Goal: Task Accomplishment & Management: Complete application form

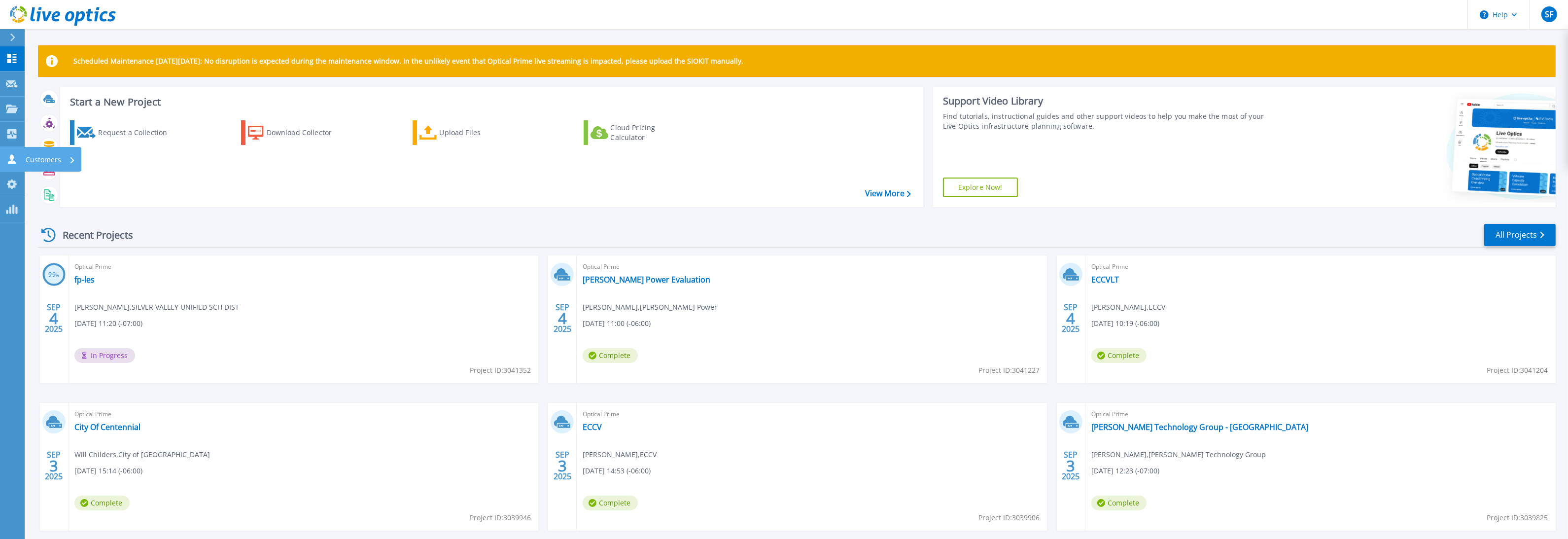
click at [17, 161] on icon at bounding box center [12, 158] width 12 height 9
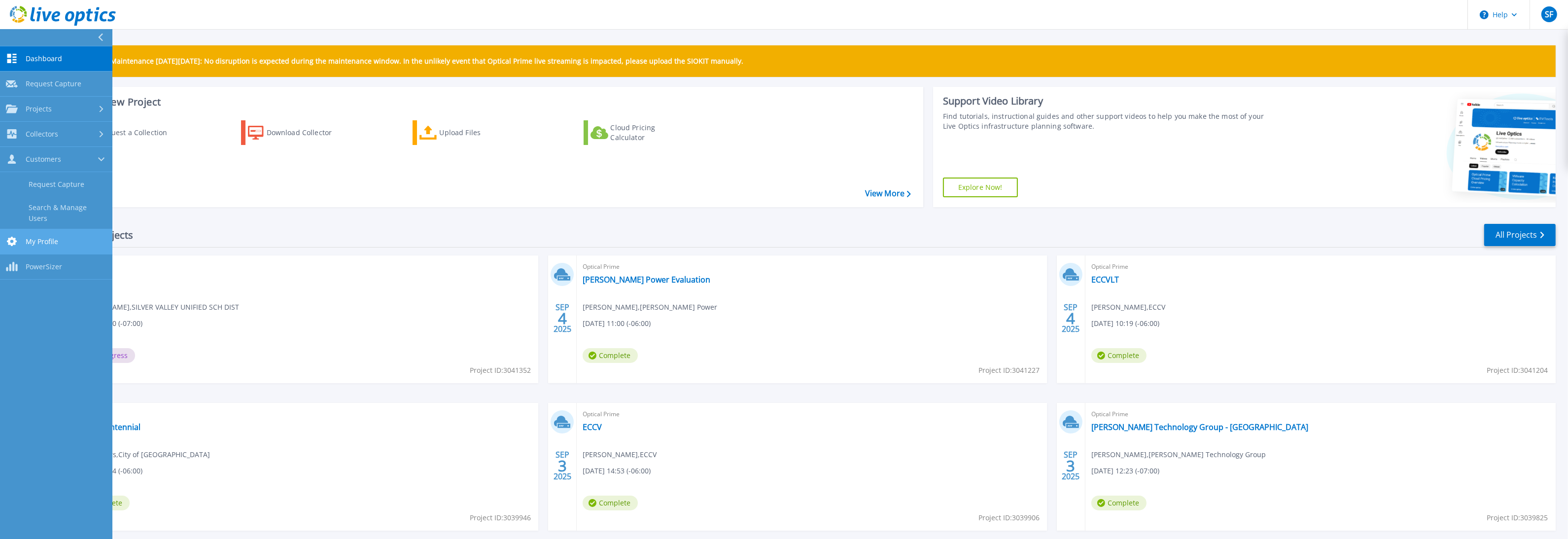
click at [27, 238] on span "My Profile" at bounding box center [41, 242] width 32 height 9
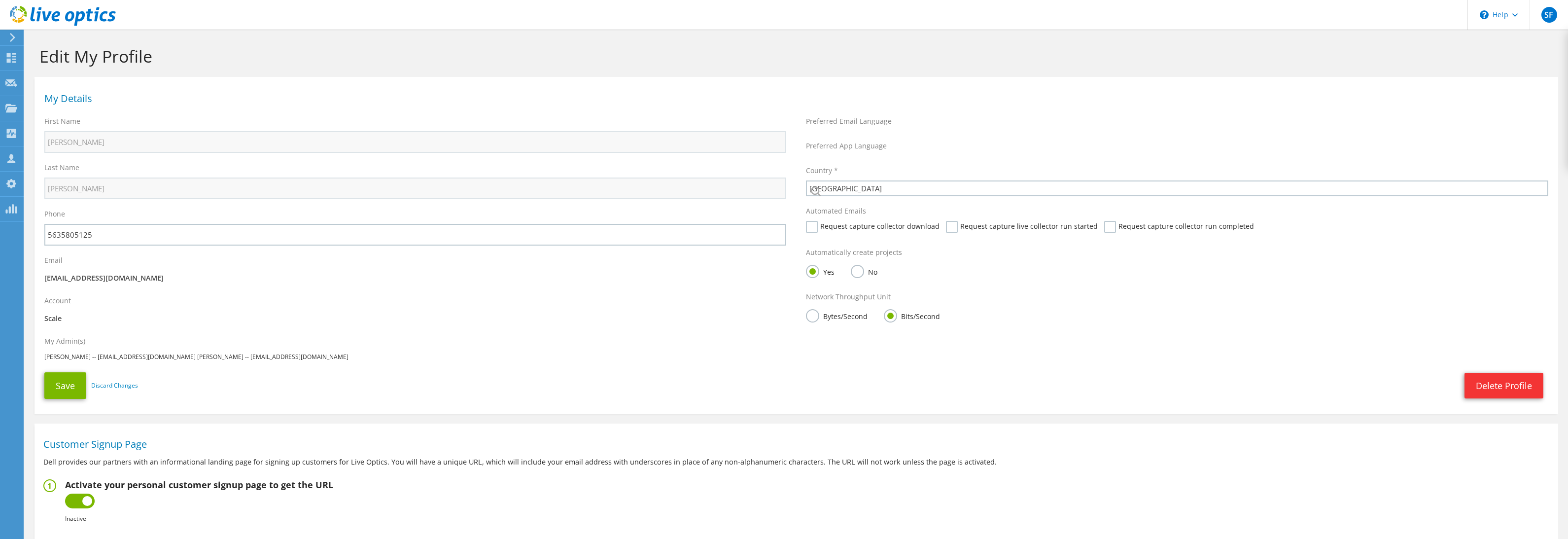
select select "224"
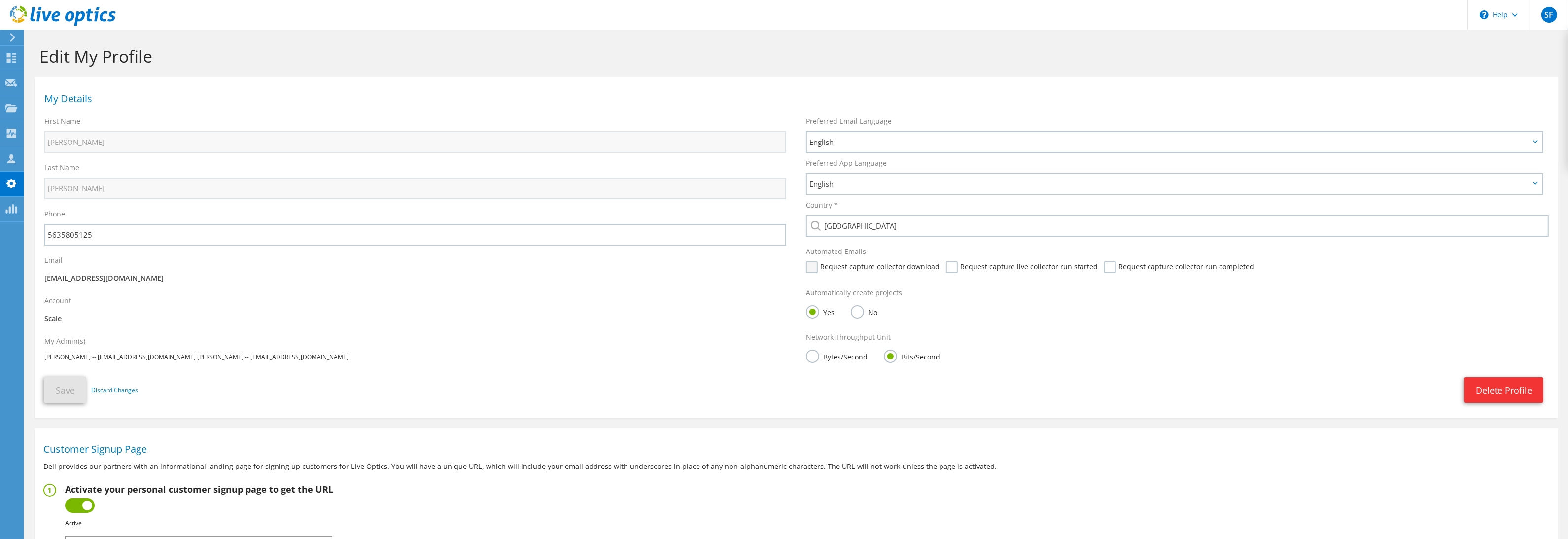
drag, startPoint x: 816, startPoint y: 269, endPoint x: 823, endPoint y: 269, distance: 7.0
click at [817, 269] on label "Request capture collector download" at bounding box center [872, 267] width 133 height 12
click at [0, 0] on input "Request capture collector download" at bounding box center [0, 0] width 0 height 0
click at [948, 266] on label "Request capture live collector run started" at bounding box center [1021, 267] width 152 height 12
click at [0, 0] on input "Request capture live collector run started" at bounding box center [0, 0] width 0 height 0
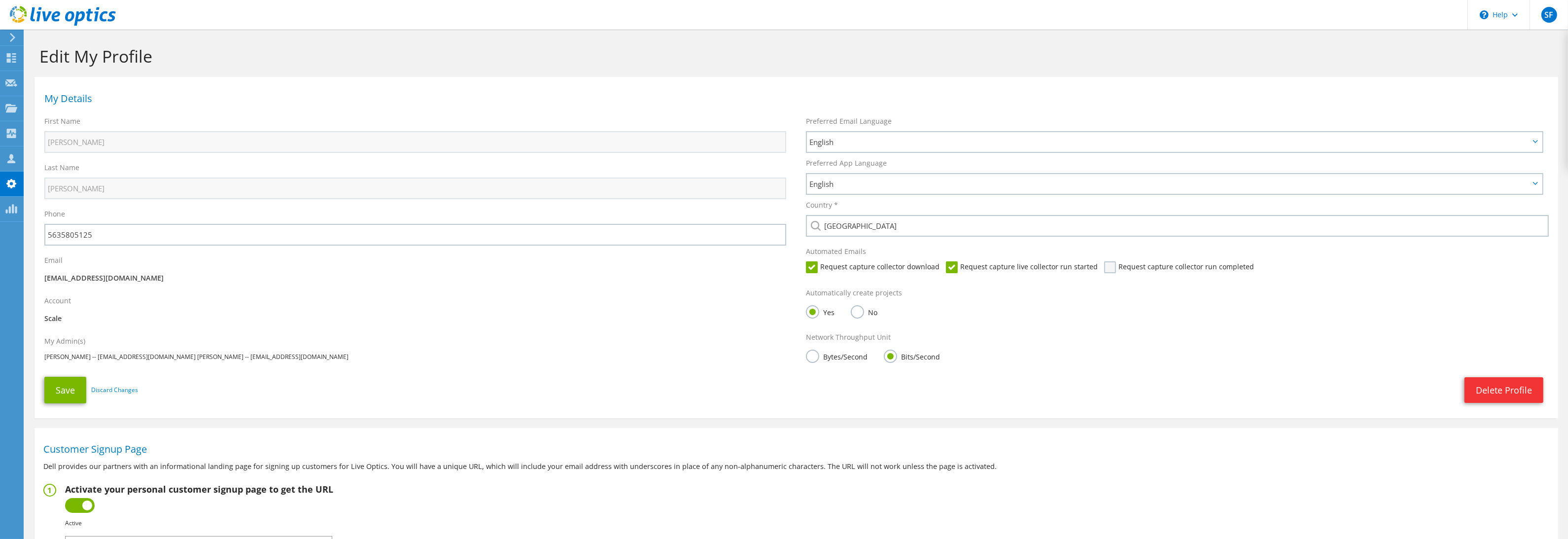
click at [1104, 267] on label "Request capture collector run completed" at bounding box center [1179, 267] width 150 height 12
click at [0, 0] on input "Request capture collector run completed" at bounding box center [0, 0] width 0 height 0
click at [71, 385] on button "Save" at bounding box center [65, 390] width 42 height 27
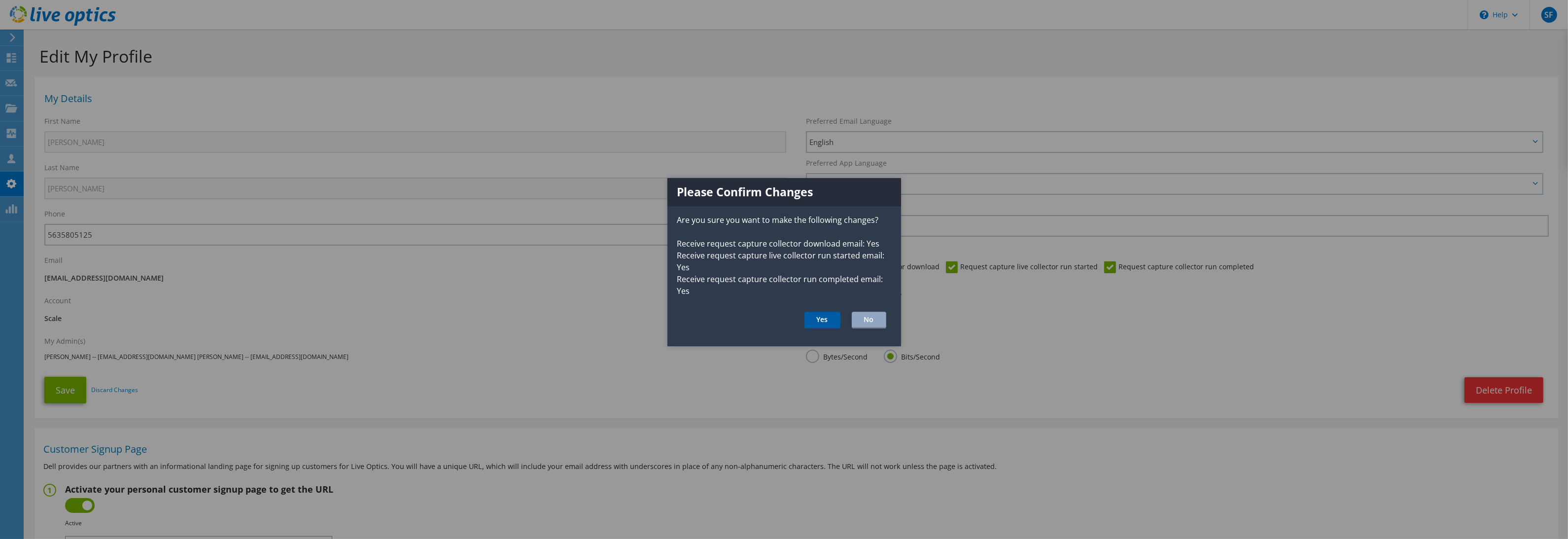
click at [835, 312] on button "Yes" at bounding box center [822, 320] width 36 height 17
click at [830, 316] on button "Yes" at bounding box center [822, 320] width 36 height 17
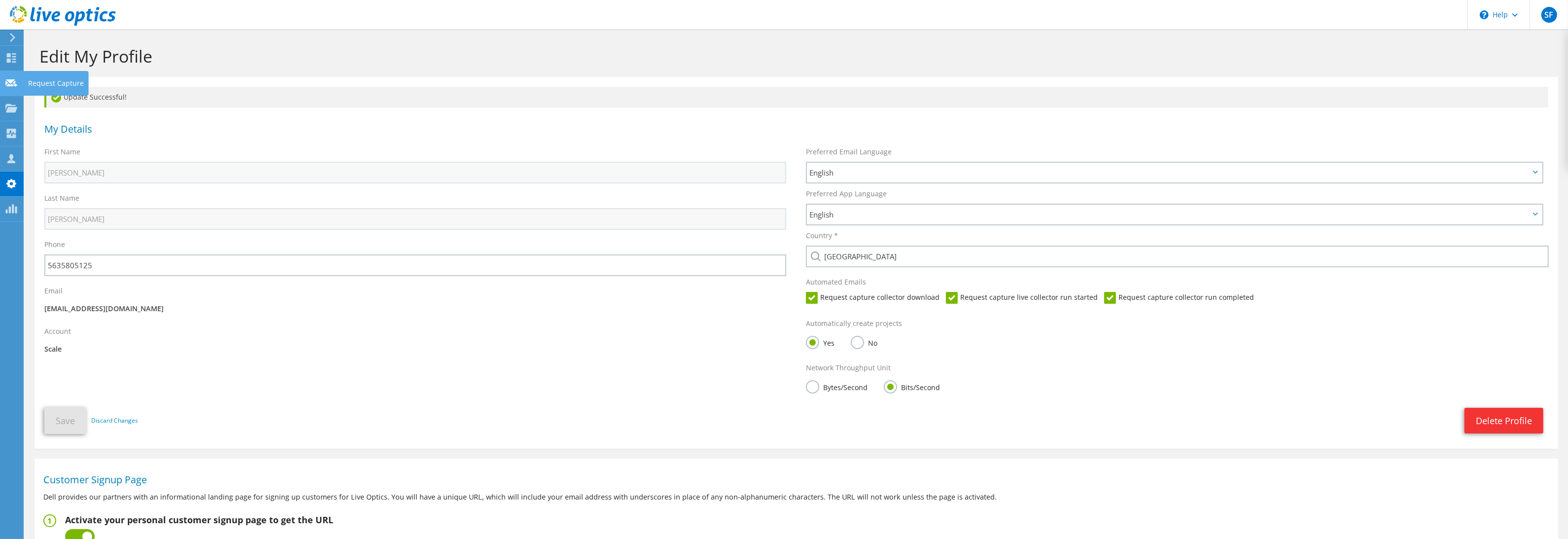
click at [14, 89] on div at bounding box center [11, 85] width 12 height 11
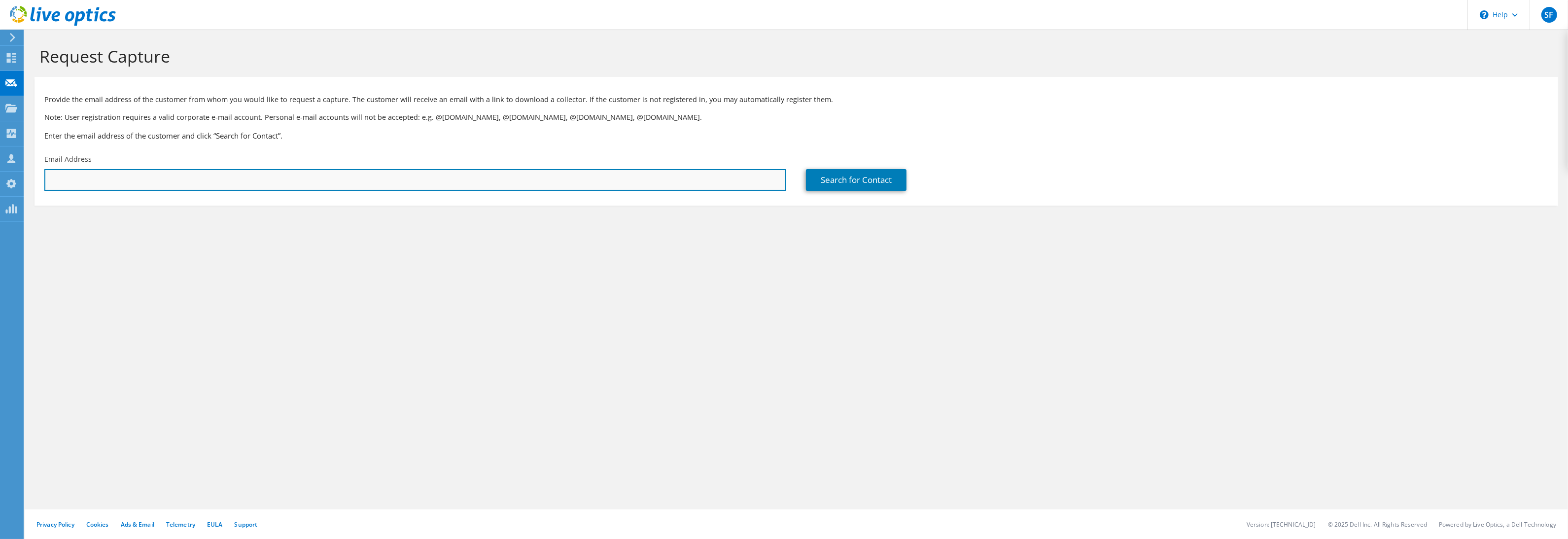
paste input "bhulan@lesolsoncompany.com"
type input "bhulan@lesolsoncompany.com"
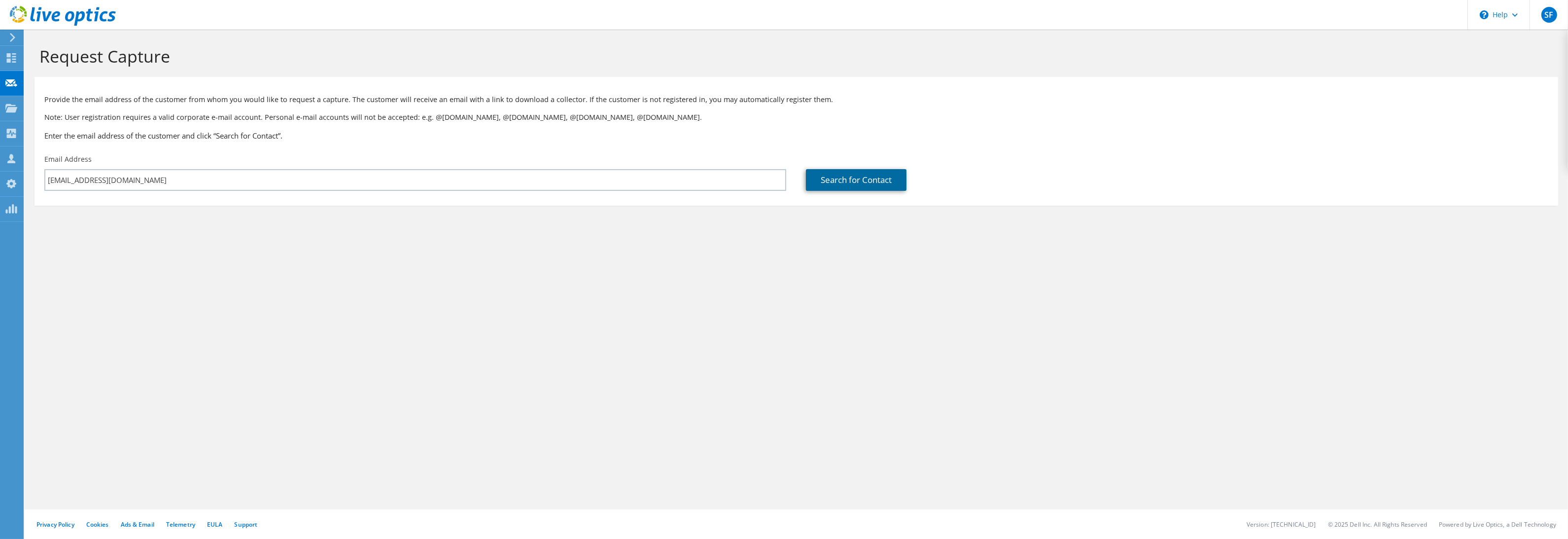
click at [854, 180] on link "Search for Contact" at bounding box center [856, 180] width 100 height 22
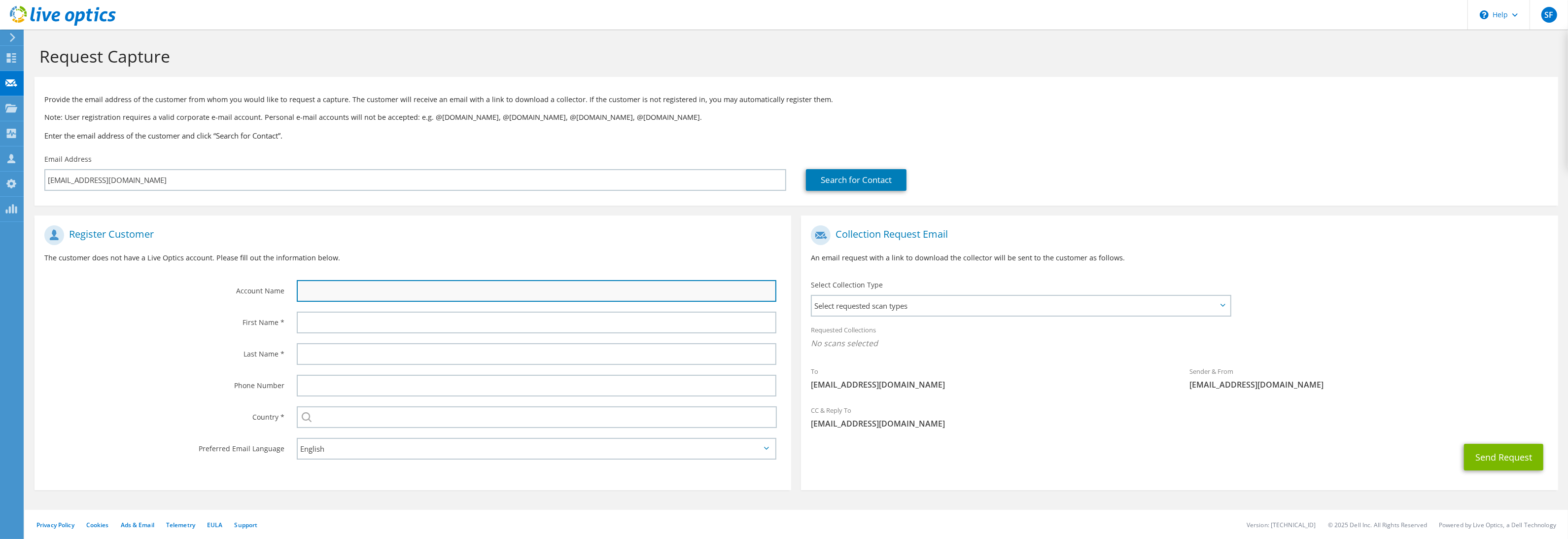
click at [335, 293] on input "text" at bounding box center [537, 291] width 480 height 22
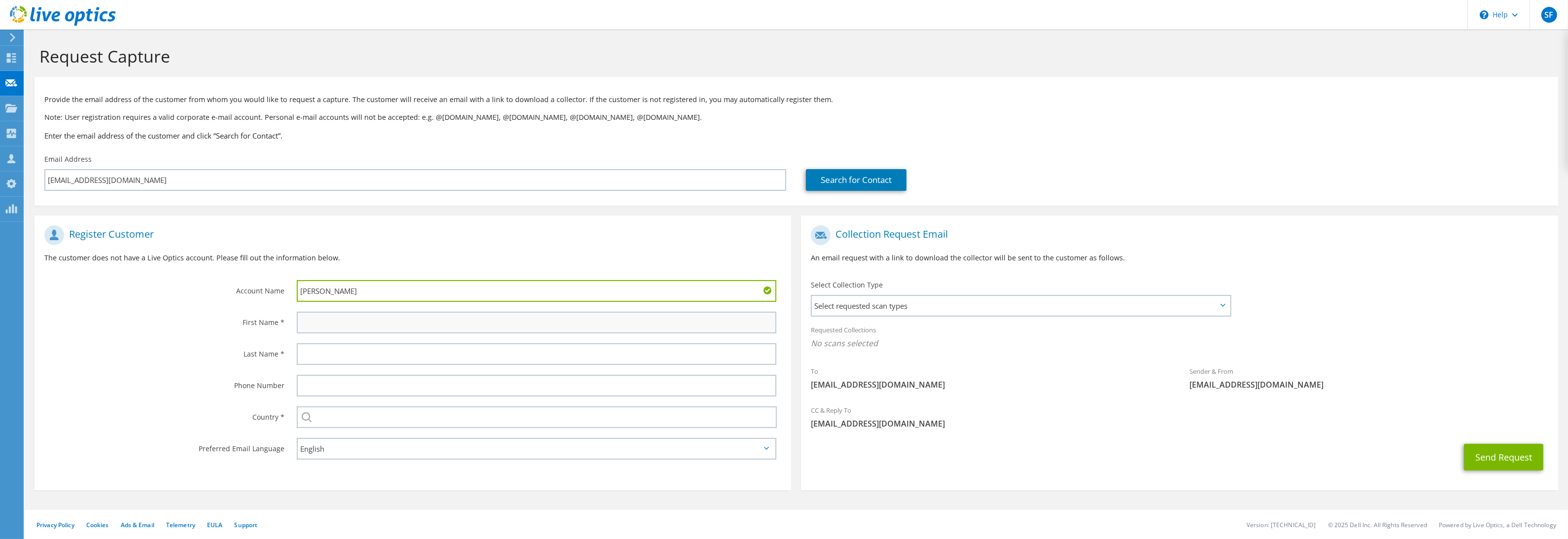
type input "LES OLSON COMPANY"
click at [369, 322] on input "text" at bounding box center [537, 323] width 480 height 22
type input "Brad"
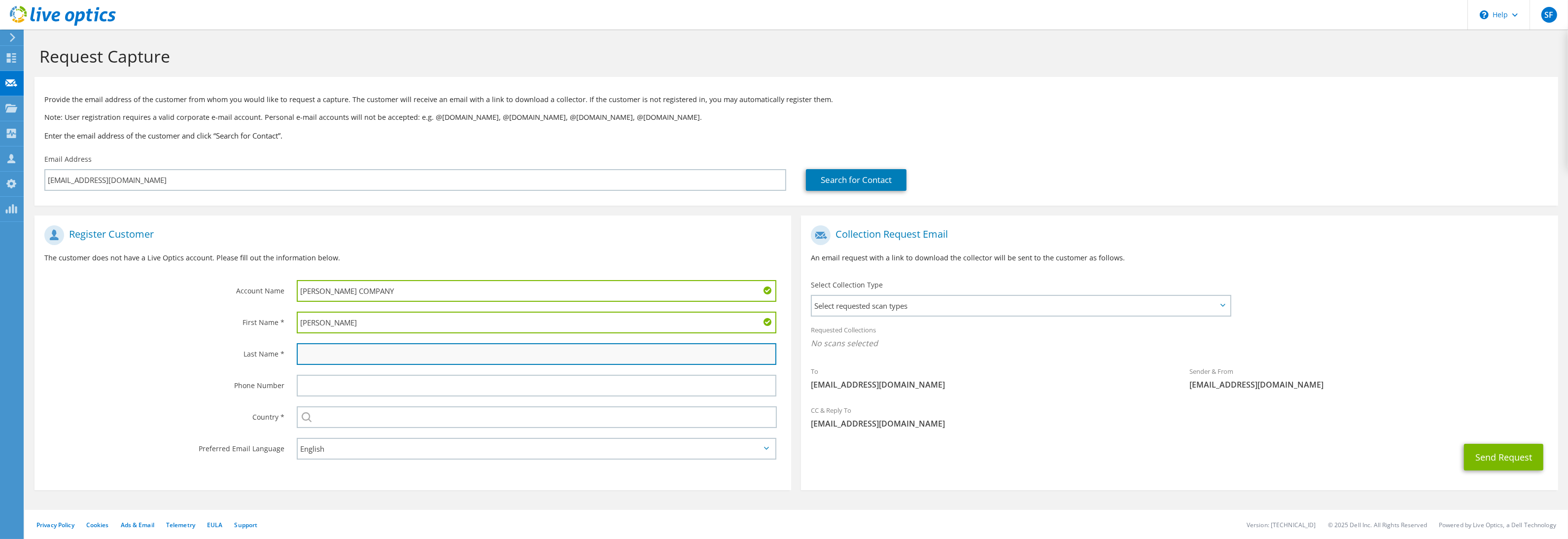
click at [353, 351] on input "text" at bounding box center [537, 354] width 480 height 22
type input "Hulan"
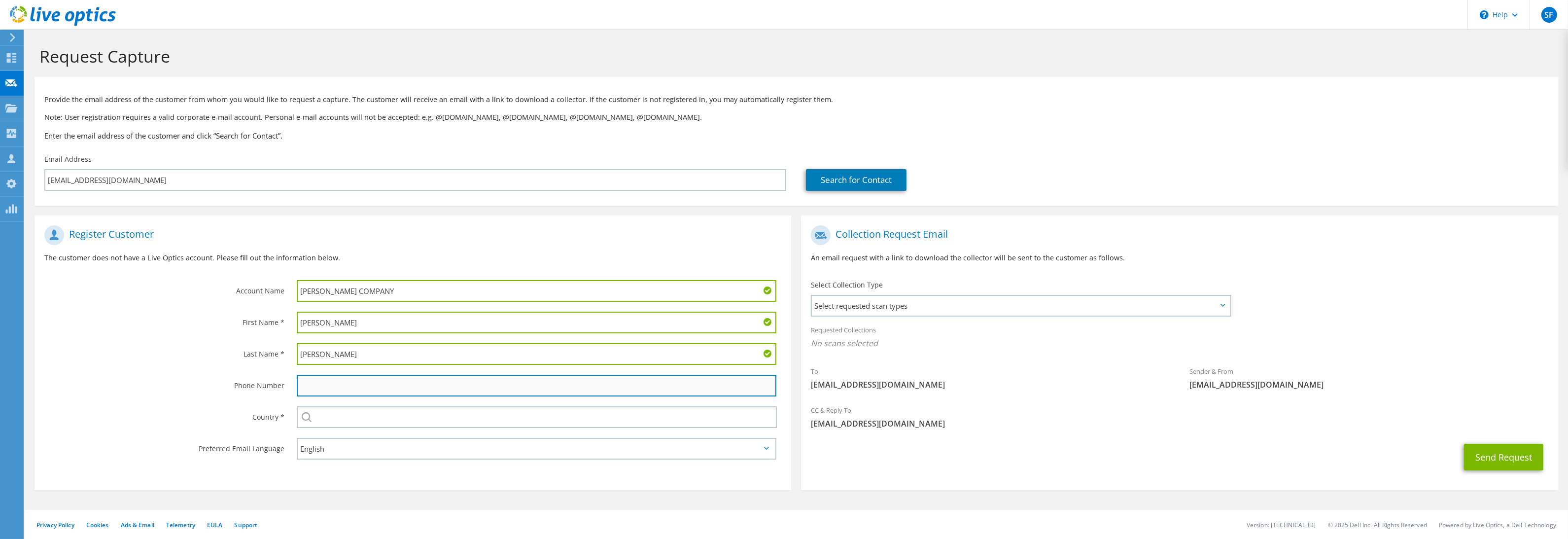
click at [413, 389] on input "text" at bounding box center [537, 386] width 480 height 22
type input "5635805125"
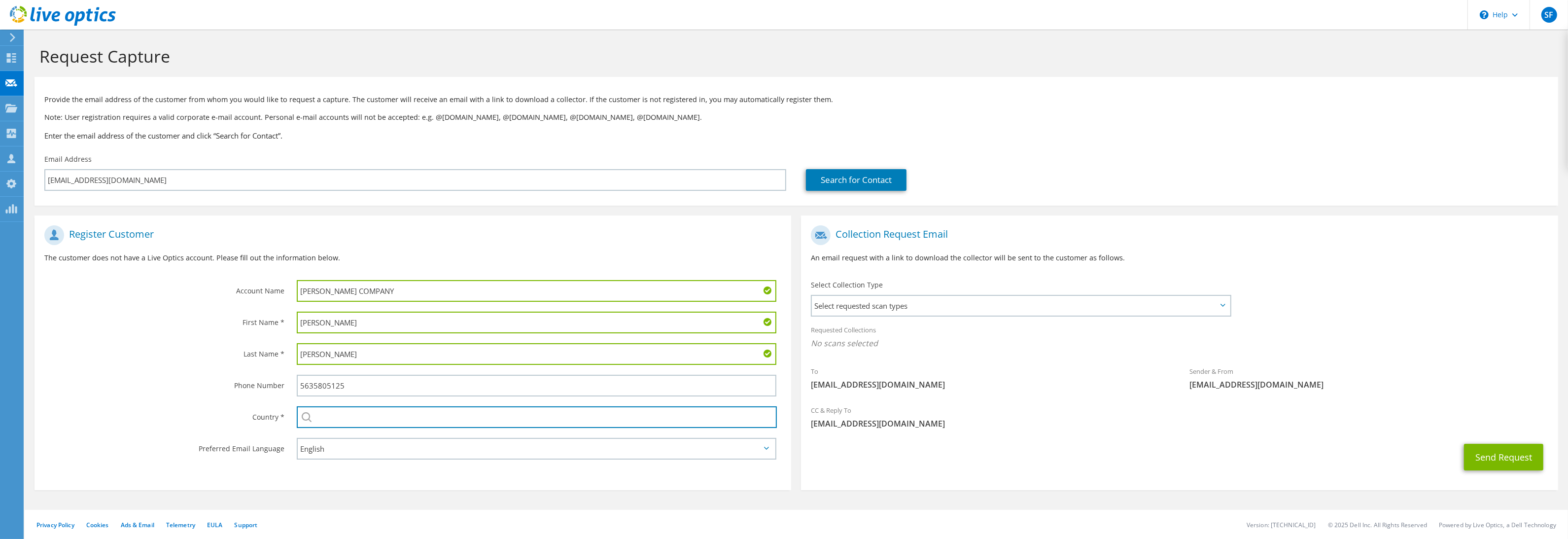
type input "[GEOGRAPHIC_DATA]"
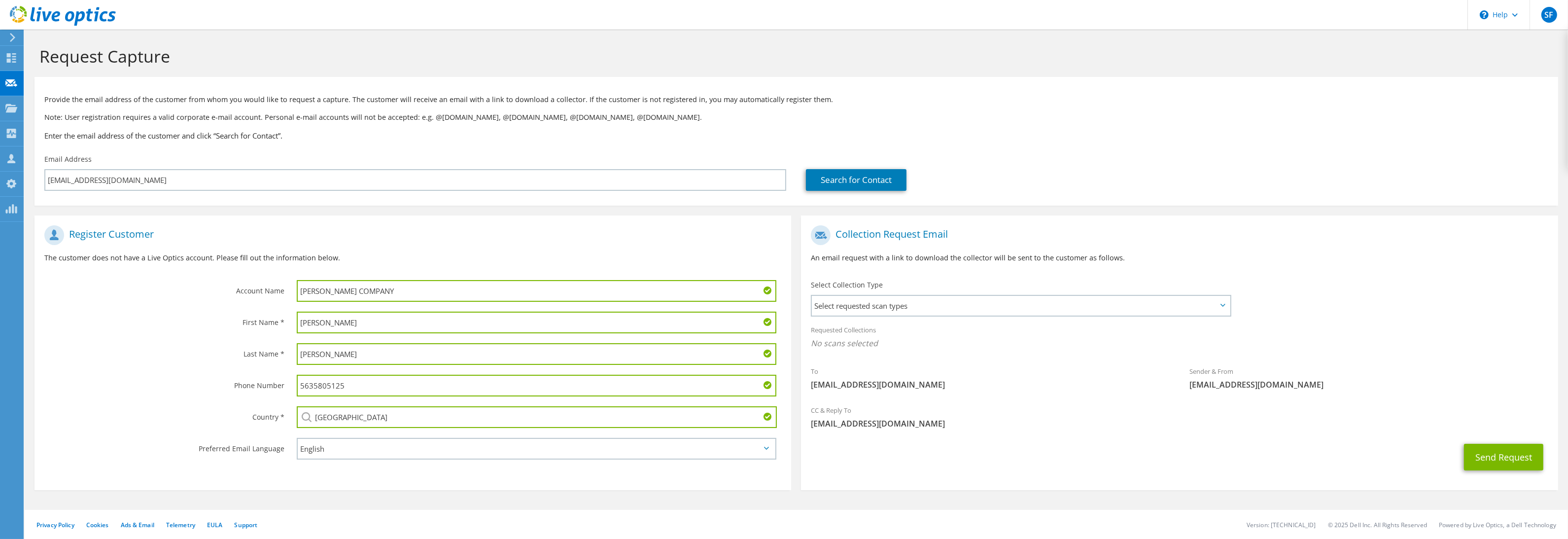
drag, startPoint x: 346, startPoint y: 384, endPoint x: 275, endPoint y: 373, distance: 71.8
click at [279, 374] on div "Phone Number 5635805125" at bounding box center [413, 386] width 757 height 32
click at [1024, 300] on span "Select requested scan types" at bounding box center [1021, 306] width 418 height 19
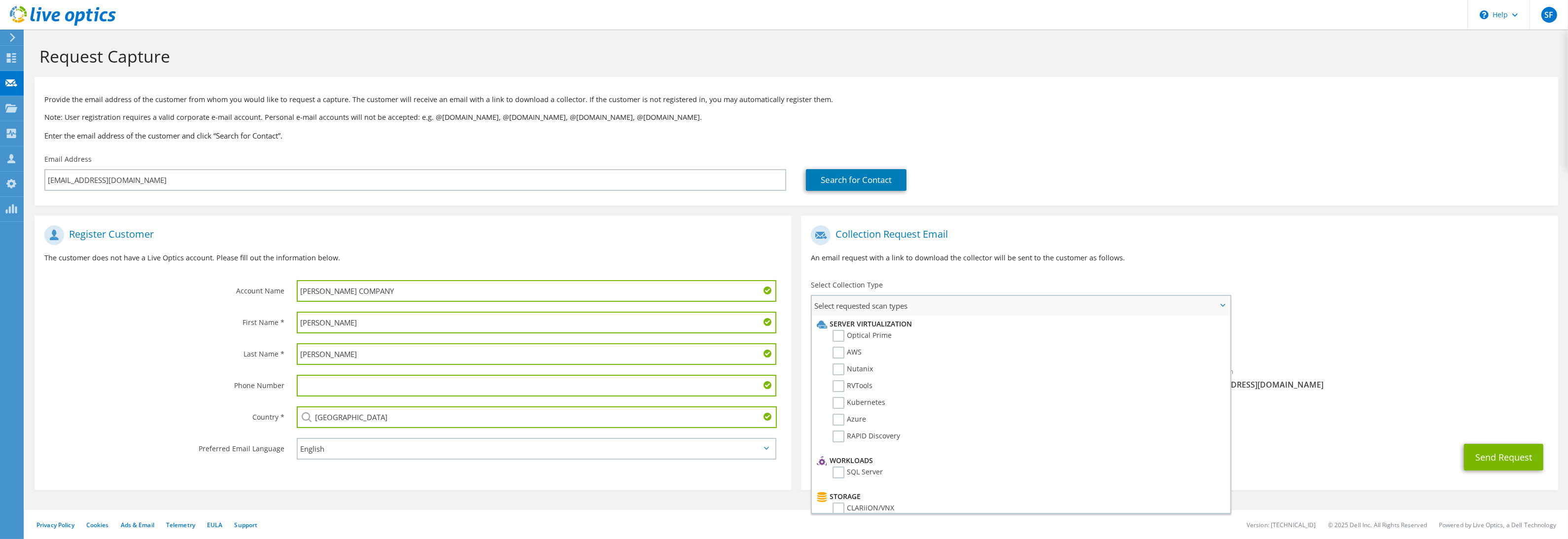
click at [895, 330] on li "Optical Prime" at bounding box center [1020, 339] width 410 height 17
click at [877, 334] on label "Optical Prime" at bounding box center [862, 336] width 59 height 12
click at [0, 0] on input "Optical Prime" at bounding box center [0, 0] width 0 height 0
click at [1384, 330] on div "Requested Collections No scans selected Optical Prime" at bounding box center [1179, 339] width 757 height 40
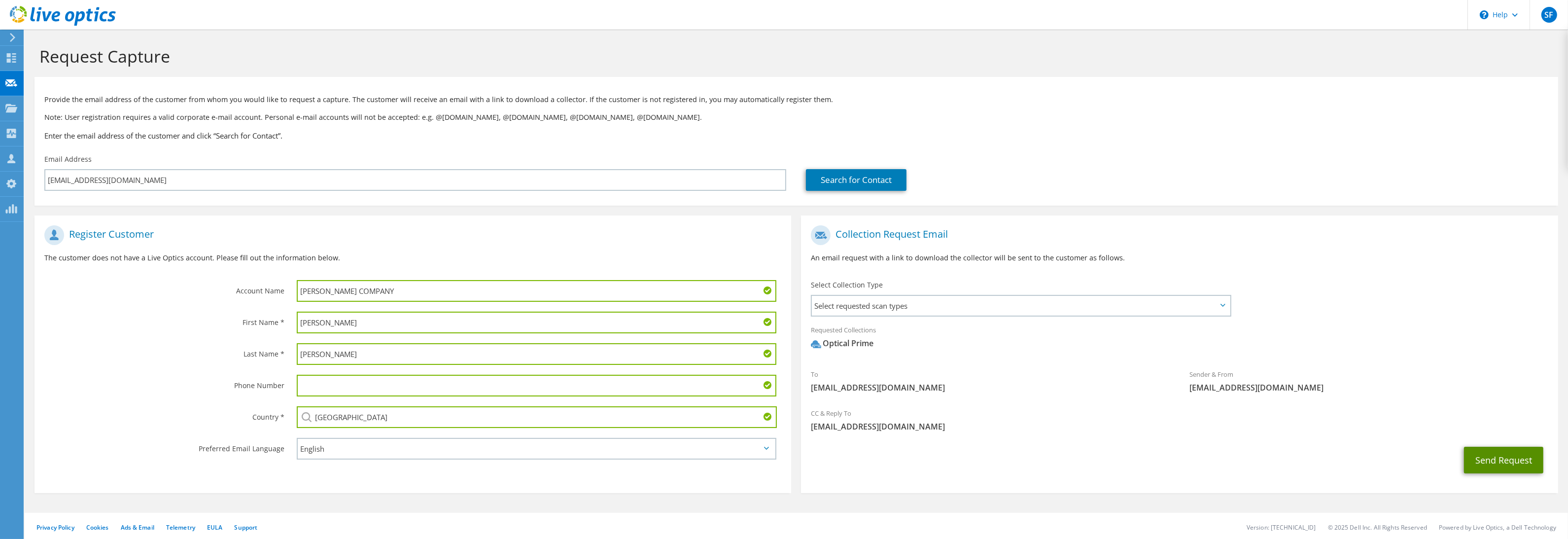
click at [1491, 460] on button "Send Request" at bounding box center [1503, 460] width 79 height 27
